Goal: Task Accomplishment & Management: Complete application form

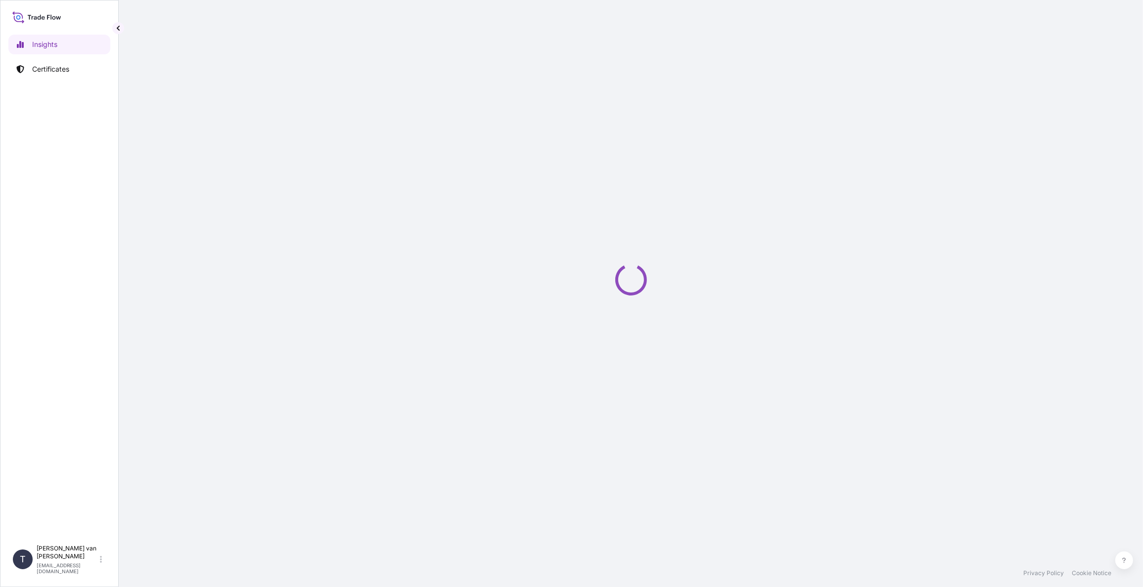
select select "2025"
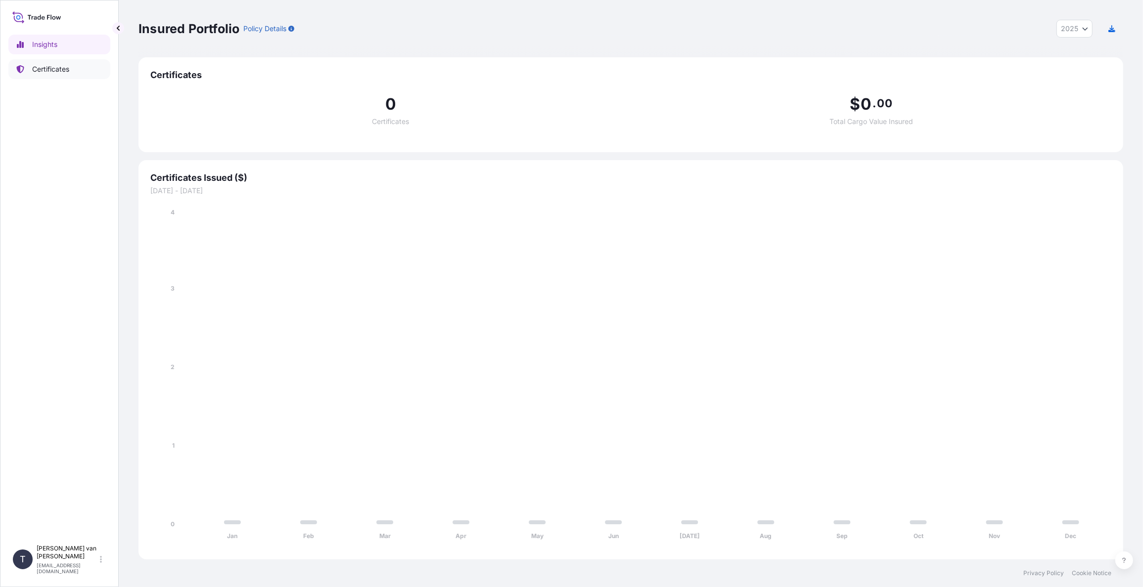
click at [36, 72] on p "Certificates" at bounding box center [50, 69] width 37 height 10
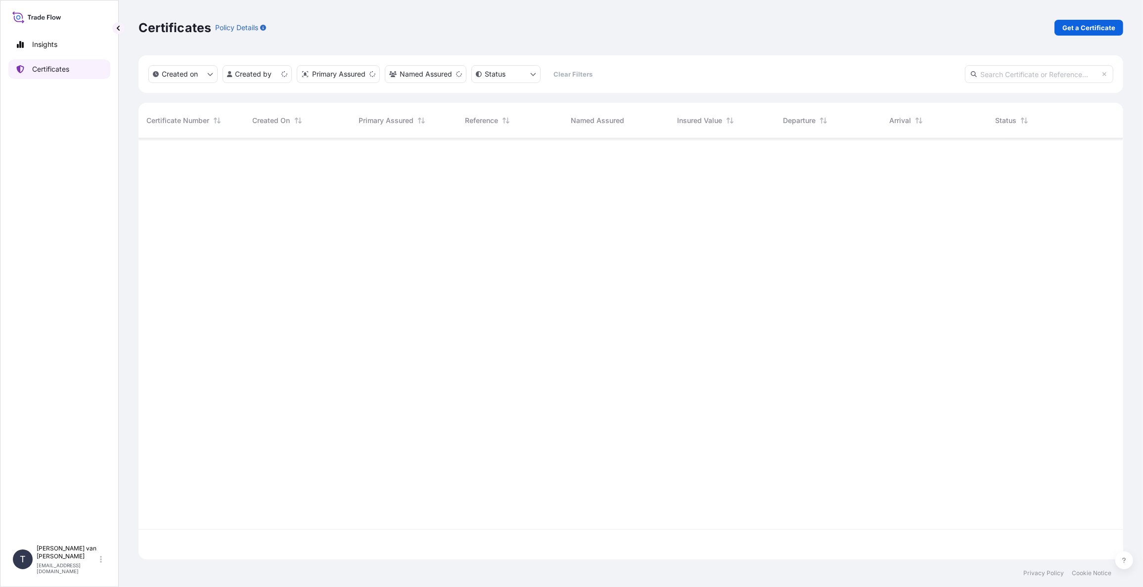
scroll to position [419, 976]
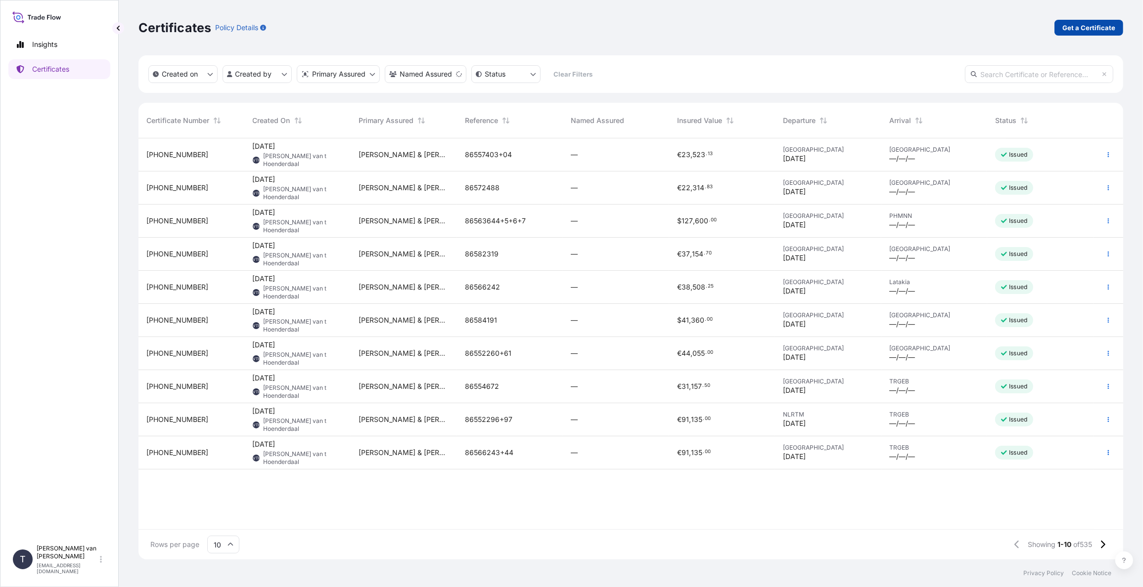
click at [1073, 27] on p "Get a Certificate" at bounding box center [1088, 28] width 53 height 10
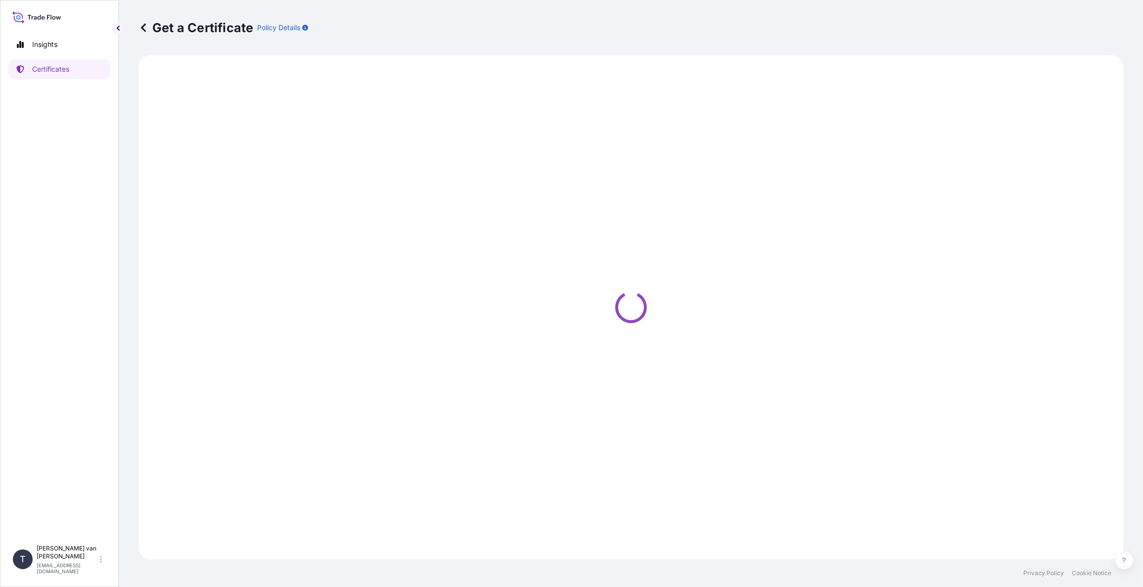
select select "Sea"
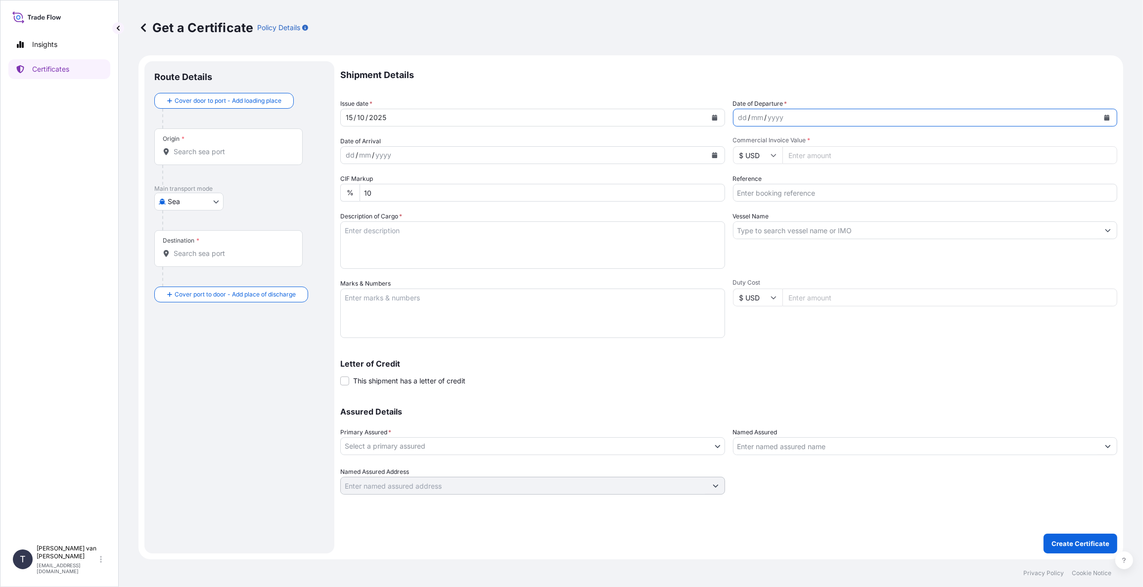
click at [1107, 115] on icon "Calendar" at bounding box center [1106, 118] width 6 height 6
click at [787, 220] on div "15" at bounding box center [788, 220] width 18 height 18
click at [770, 157] on icon at bounding box center [773, 155] width 6 height 6
click at [759, 184] on div "€ EUR" at bounding box center [758, 182] width 42 height 19
type input "€ EUR"
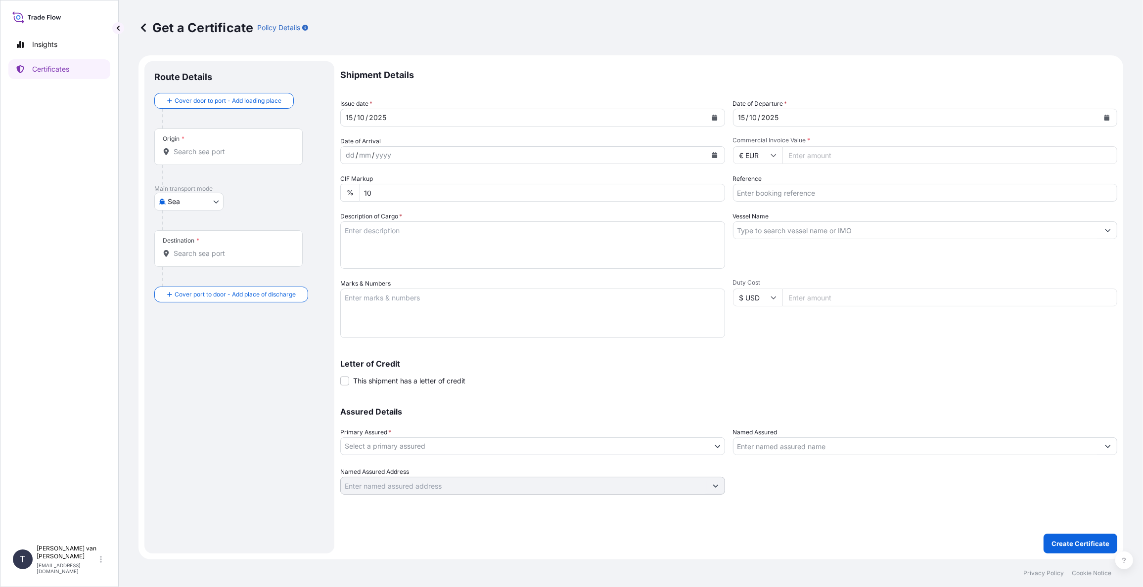
click at [813, 157] on input "Commercial Invoice Value *" at bounding box center [949, 155] width 335 height 18
type input "2851.74"
click at [803, 192] on input "Reference" at bounding box center [925, 193] width 385 height 18
type input "86594005"
click at [769, 231] on input "Vessel Name" at bounding box center [916, 230] width 366 height 18
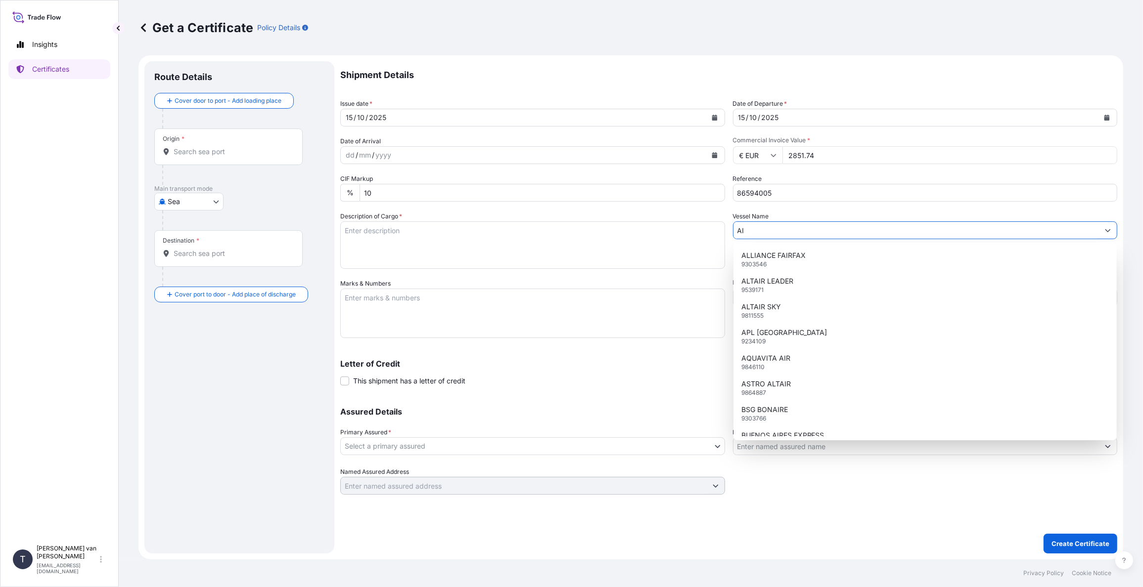
type input "A"
click at [624, 390] on div "Shipment Details Issue date * 15 / 10 / 2025 Date of Departure * 15 / 10 / 2025…" at bounding box center [728, 278] width 777 height 434
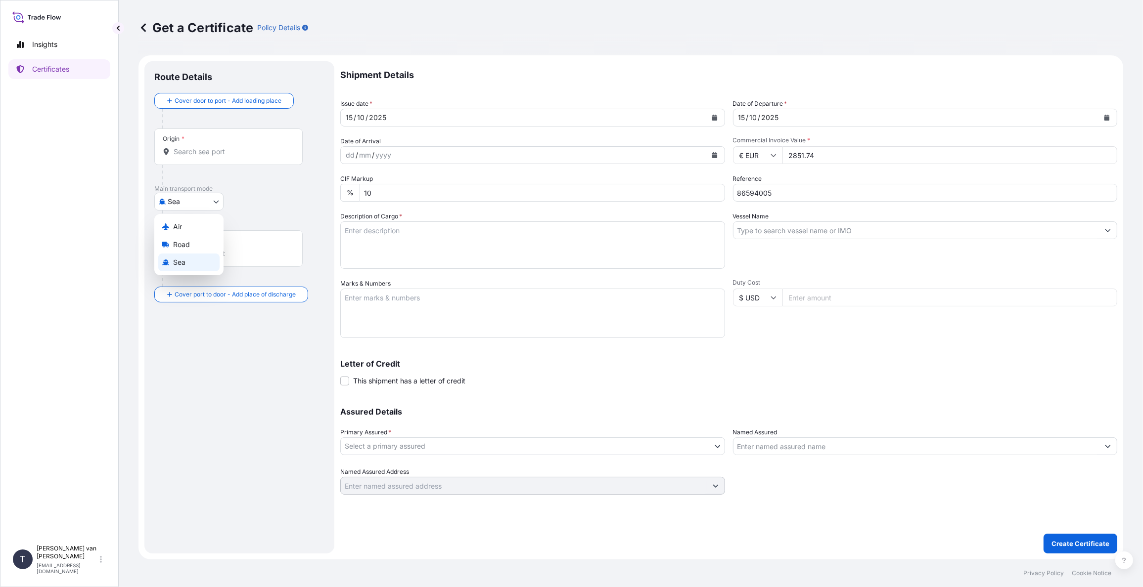
click at [216, 200] on body "Insights Certificates T Tim van t Hoenderdaal logistics@tmalogistics.nl Get a C…" at bounding box center [571, 293] width 1143 height 587
click at [196, 225] on div "Air" at bounding box center [188, 227] width 61 height 18
select select "Air"
click at [781, 229] on input "Flight Number" at bounding box center [925, 230] width 385 height 18
type input "232-54359056"
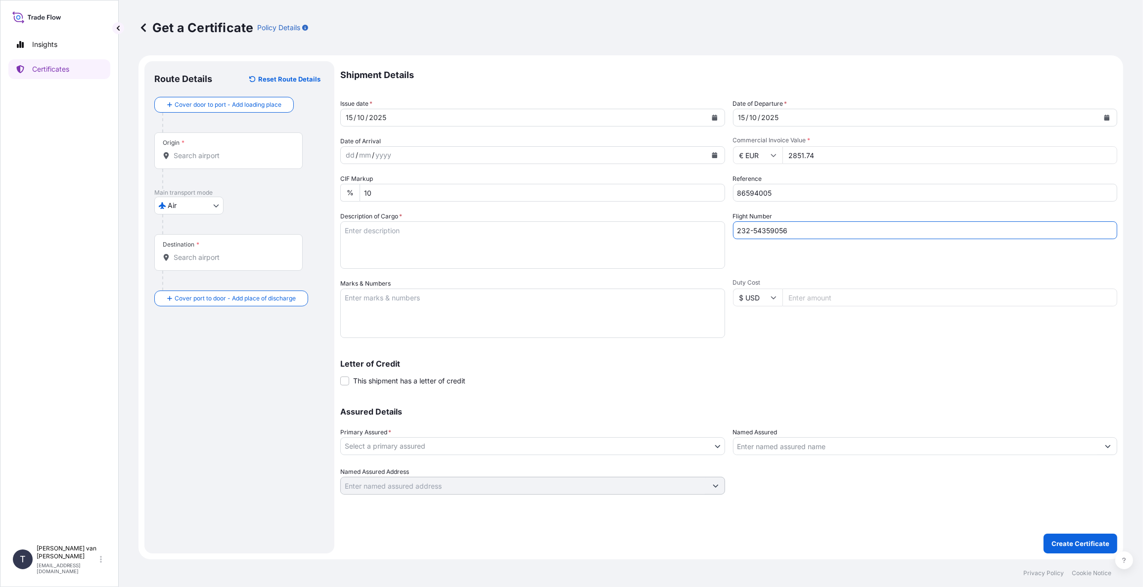
click at [366, 234] on textarea "Description of Cargo *" at bounding box center [532, 244] width 385 height 47
type textarea "50 BAGS X 25 KG CLARIA BLISS 570 = 1.250 KG"
click at [364, 304] on textarea "Marks & Numbers" at bounding box center [532, 313] width 385 height 49
type textarea "DO: 86594005 PO: 4400635656"
click at [380, 451] on body "Insights Certificates T Tim van t Hoenderdaal logistics@tmalogistics.nl Get a C…" at bounding box center [571, 293] width 1143 height 587
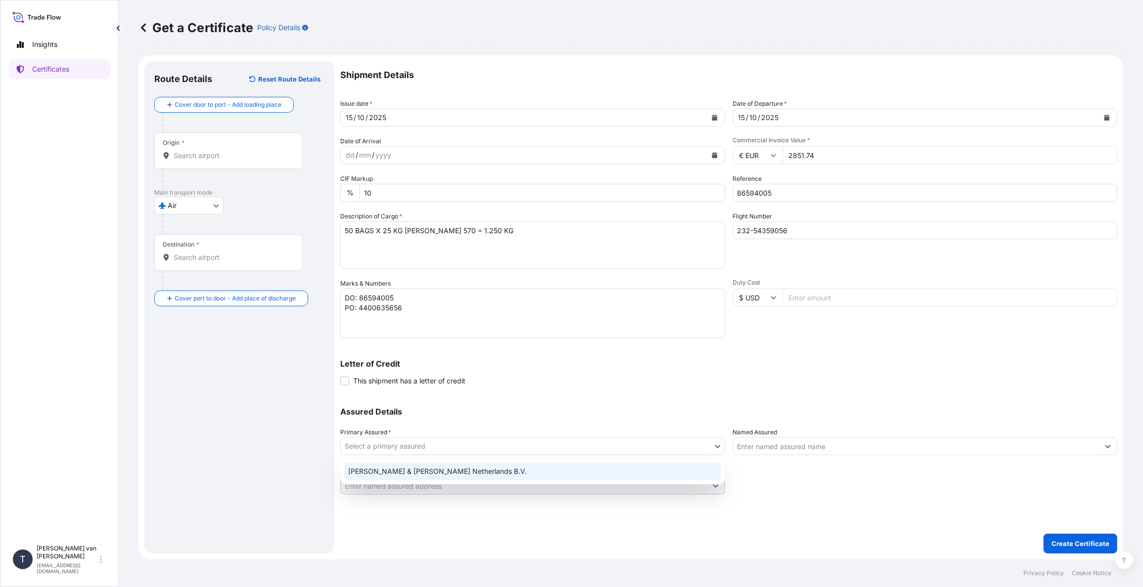
click at [383, 476] on div "Tate & Lyle Netherlands B.V." at bounding box center [532, 472] width 377 height 18
select select "31666"
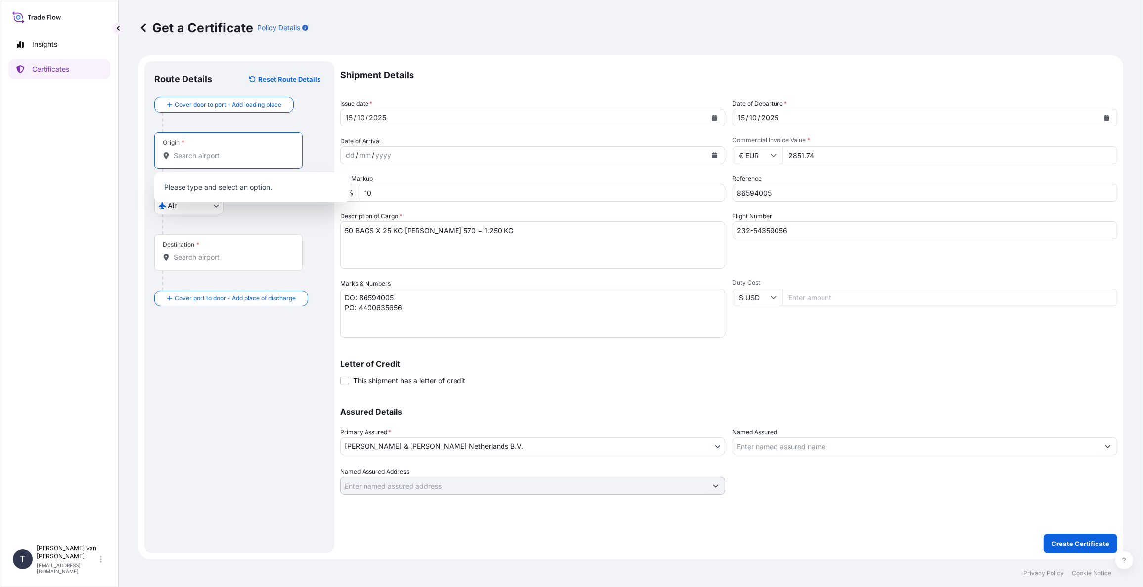
click at [196, 152] on input "Origin *" at bounding box center [232, 156] width 117 height 10
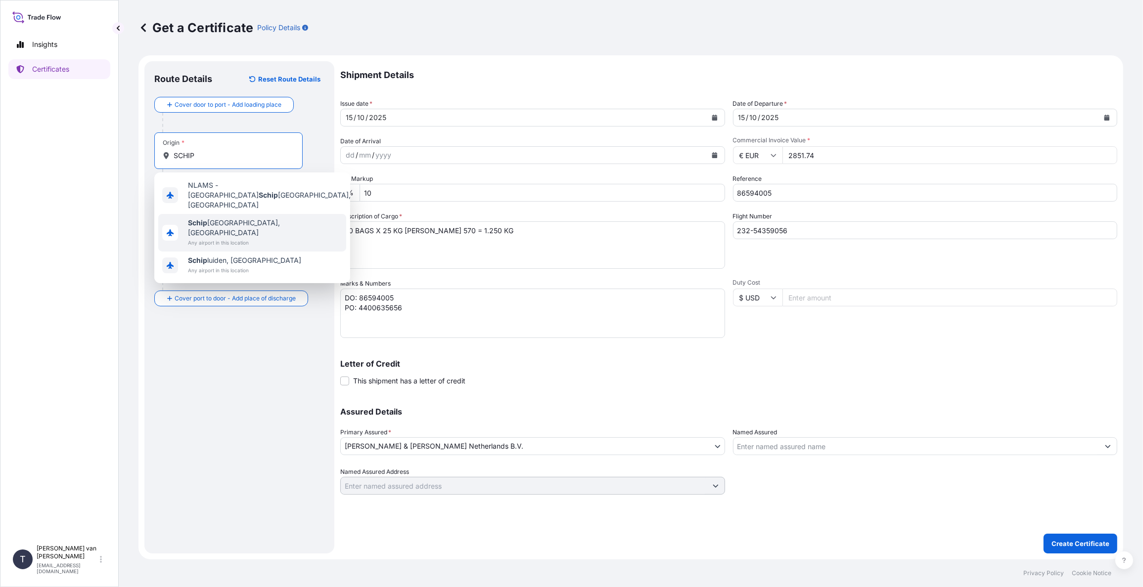
click at [230, 218] on span "Schip hol, Netherlands" at bounding box center [265, 228] width 154 height 20
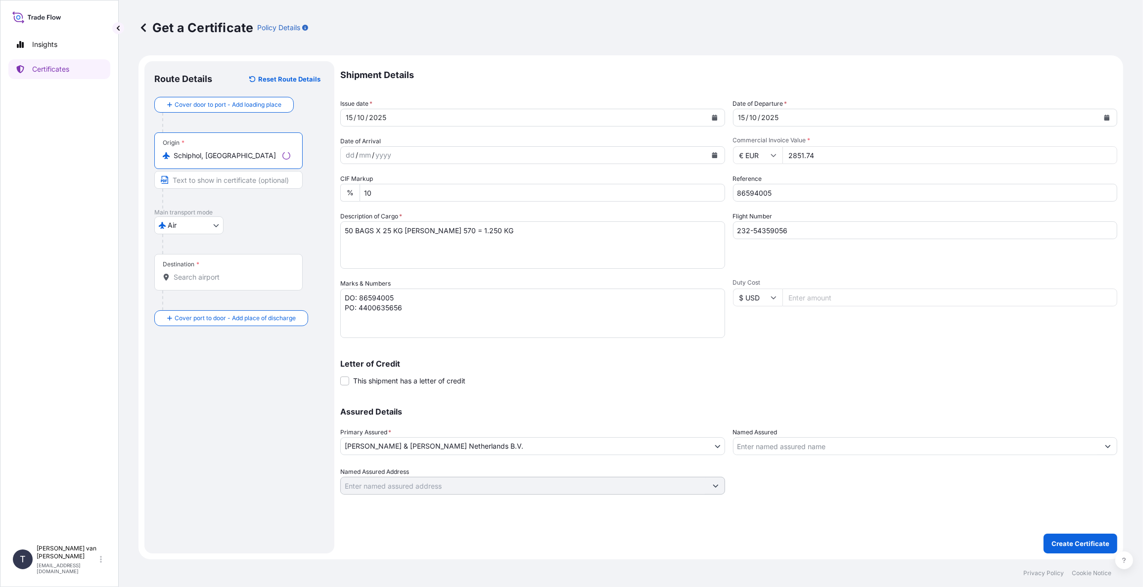
type input "Schiphol, Netherlands"
click at [202, 275] on input "Destination *" at bounding box center [232, 277] width 117 height 10
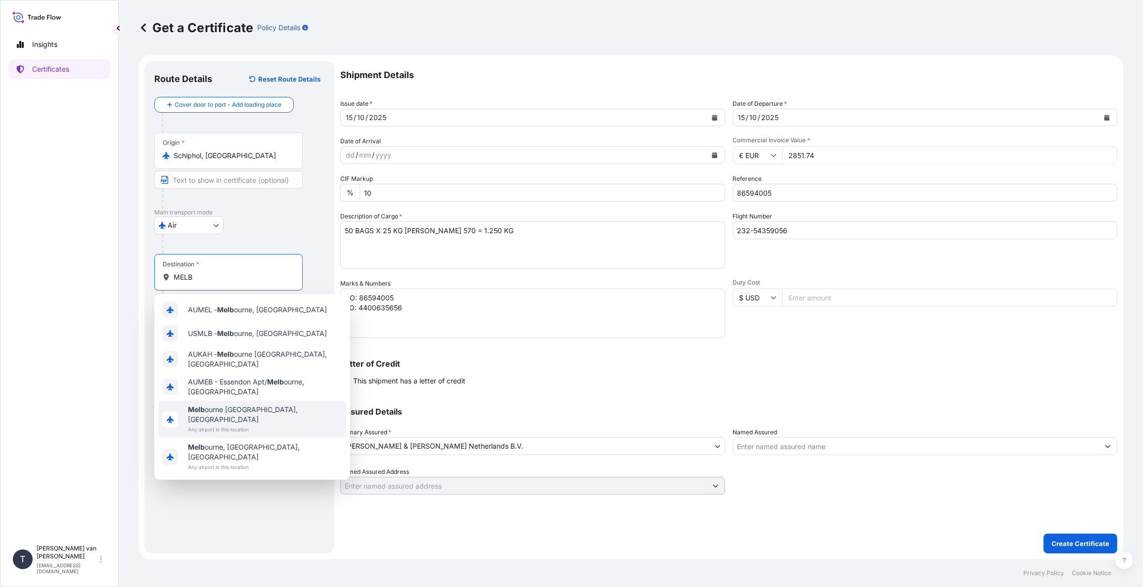
click at [253, 405] on span "Melb ourne VIC, Australia" at bounding box center [265, 415] width 154 height 20
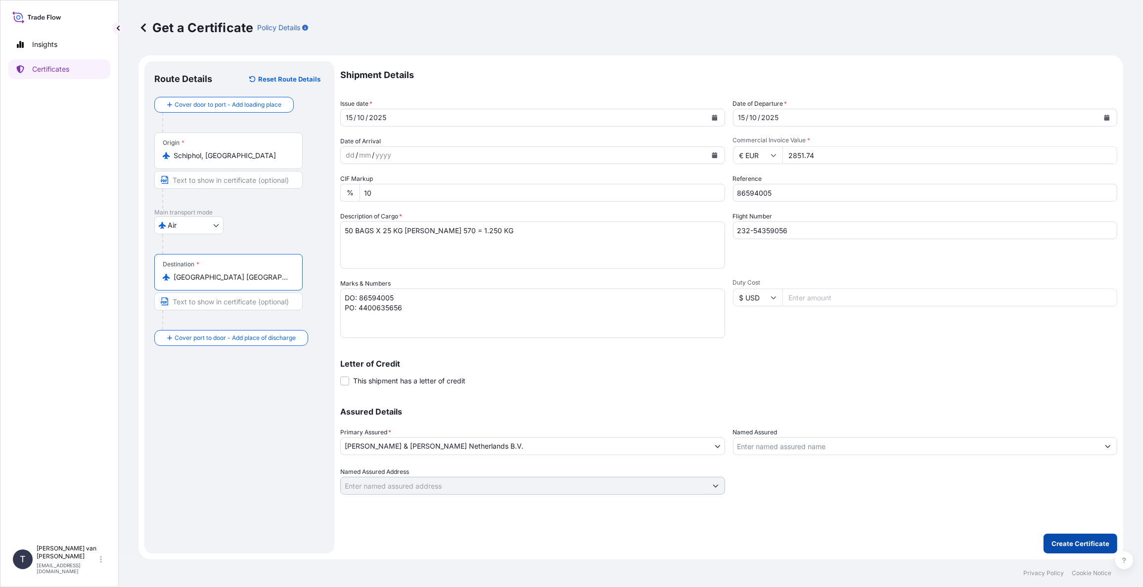
type input "Melbourne VIC, Australia"
click at [1074, 539] on p "Create Certificate" at bounding box center [1080, 544] width 58 height 10
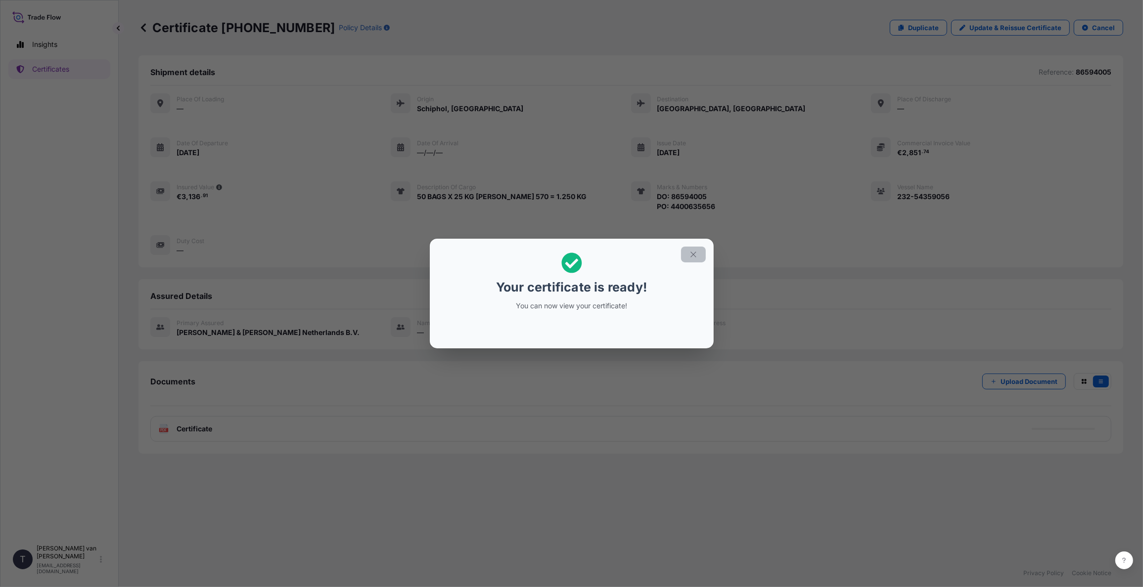
click at [693, 254] on icon "button" at bounding box center [692, 254] width 5 height 5
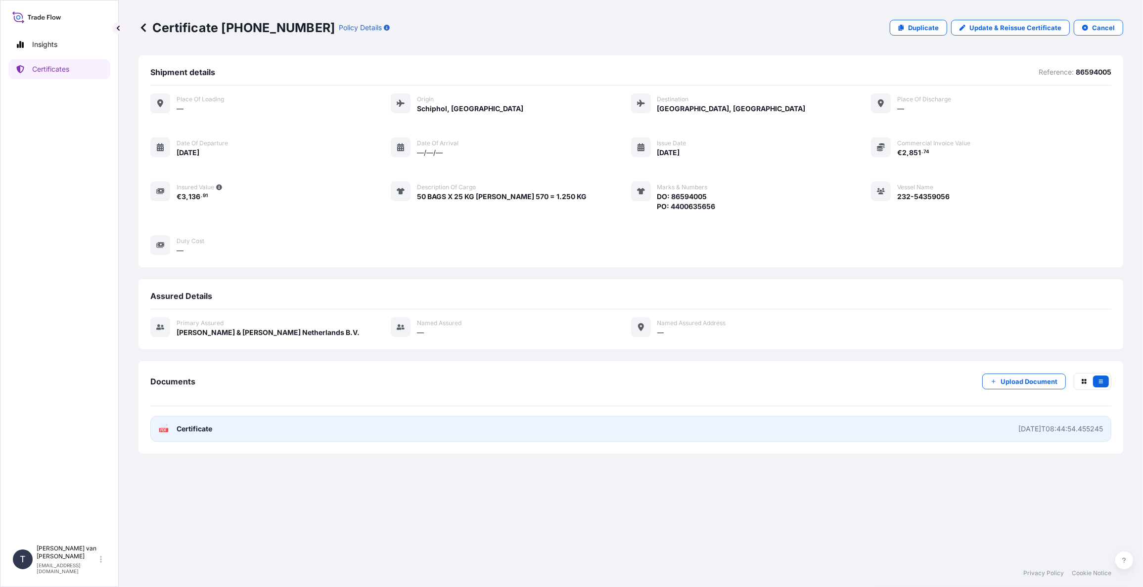
click at [237, 427] on link "PDF Certificate 2025-10-15T08:44:54.455245" at bounding box center [630, 429] width 961 height 26
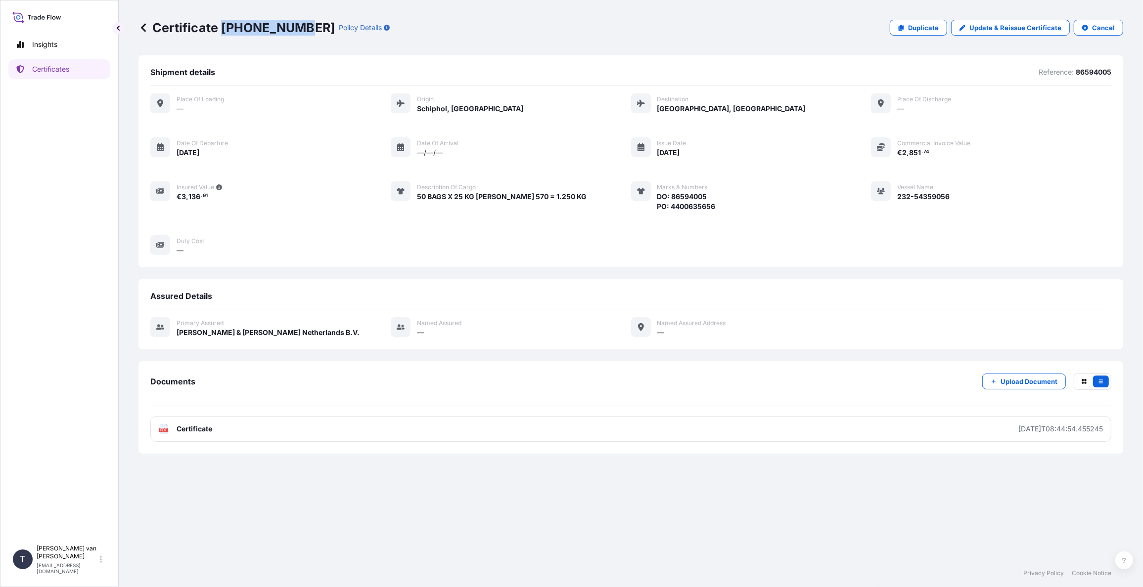
drag, startPoint x: 291, startPoint y: 27, endPoint x: 222, endPoint y: 22, distance: 68.9
click at [222, 22] on p "Certificate 31666-564-1" at bounding box center [236, 28] width 196 height 16
copy p "31666-564-1"
